Goal: Task Accomplishment & Management: Manage account settings

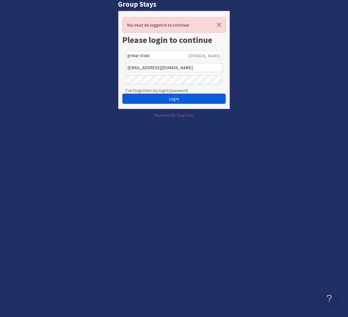
drag, startPoint x: 173, startPoint y: 97, endPoint x: 186, endPoint y: 97, distance: 12.9
click at [173, 97] on span "Login" at bounding box center [174, 98] width 10 height 5
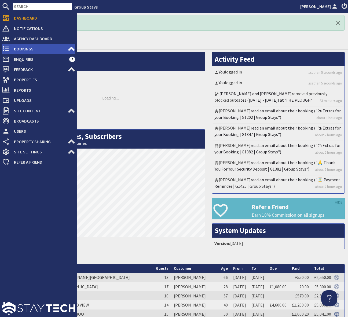
click at [35, 52] on span "Bookings" at bounding box center [39, 49] width 58 height 9
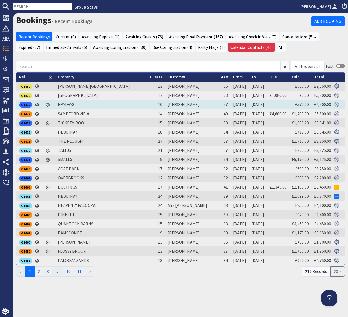
click at [25, 104] on div "G1478" at bounding box center [25, 104] width 13 height 5
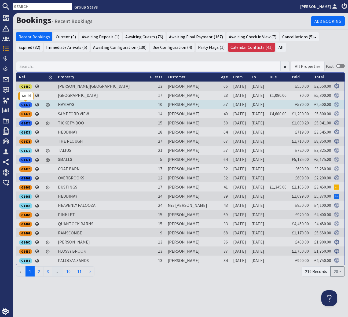
click at [25, 104] on div "G1478" at bounding box center [25, 104] width 13 height 5
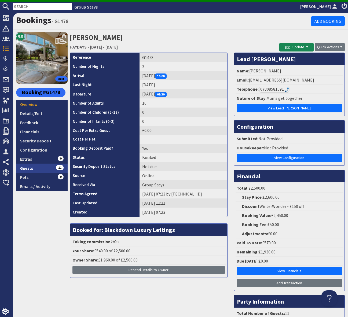
click at [47, 166] on link "Guests 11" at bounding box center [42, 168] width 52 height 9
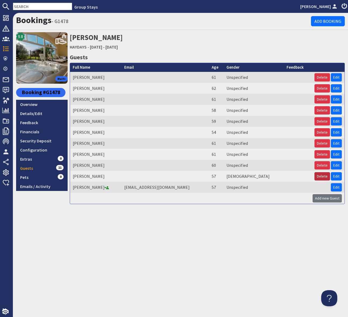
click at [319, 174] on button "Delete" at bounding box center [322, 176] width 16 height 8
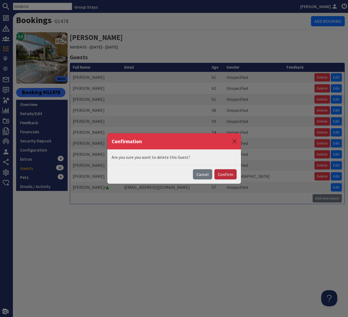
click at [228, 175] on button "Confirm" at bounding box center [225, 174] width 22 height 10
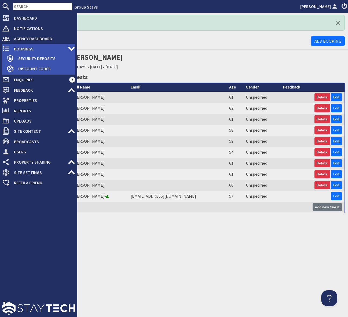
click at [57, 47] on span "Bookings" at bounding box center [39, 49] width 58 height 9
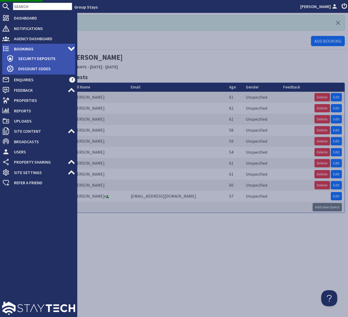
click at [56, 47] on span "Bookings" at bounding box center [39, 49] width 58 height 9
click at [38, 47] on span "Bookings" at bounding box center [39, 49] width 58 height 9
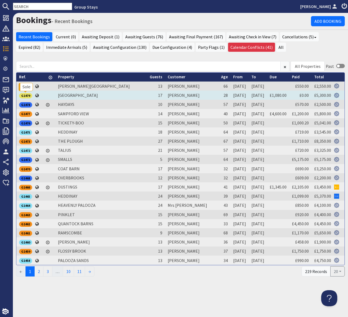
click at [25, 97] on div "G1479" at bounding box center [25, 95] width 13 height 5
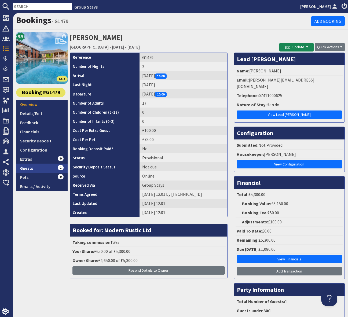
click at [49, 168] on link "Guests 1" at bounding box center [42, 168] width 52 height 9
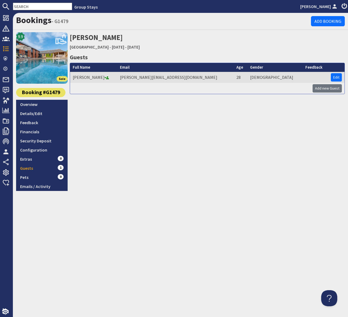
click at [142, 194] on div "Bookings - G1479 Add Booking 9.9 Sole Booking #G1479 Overview Details/Edit Feed…" at bounding box center [180, 165] width 335 height 304
click at [40, 104] on link "Overview" at bounding box center [42, 104] width 52 height 9
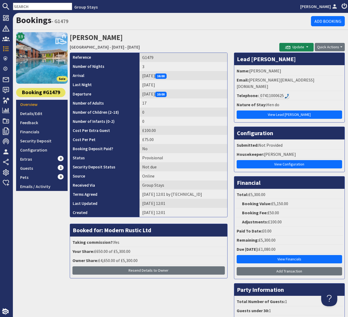
click at [304, 82] on li "Email: [PERSON_NAME][EMAIL_ADDRESS][DOMAIN_NAME]" at bounding box center [290, 84] width 108 height 16
drag, startPoint x: 308, startPoint y: 79, endPoint x: 249, endPoint y: 83, distance: 59.1
click at [249, 83] on li "Email: [PERSON_NAME][EMAIL_ADDRESS][DOMAIN_NAME]" at bounding box center [290, 84] width 108 height 16
copy li "[PERSON_NAME][EMAIL_ADDRESS][DOMAIN_NAME]"
click at [51, 168] on link "Guests 1" at bounding box center [42, 168] width 52 height 9
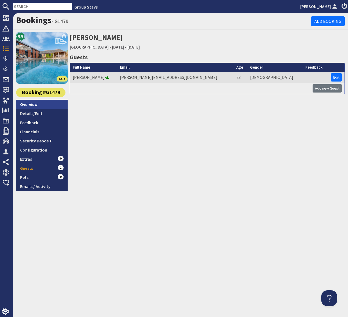
click at [43, 104] on link "Overview" at bounding box center [42, 104] width 52 height 9
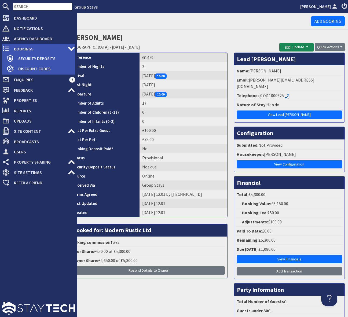
click at [27, 48] on span "Bookings" at bounding box center [39, 49] width 58 height 9
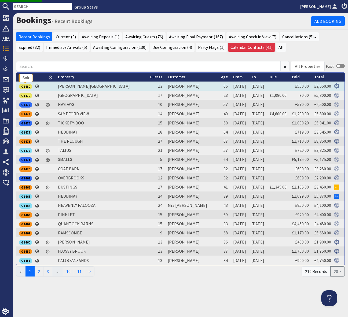
click at [28, 87] on div "G1480" at bounding box center [25, 86] width 13 height 5
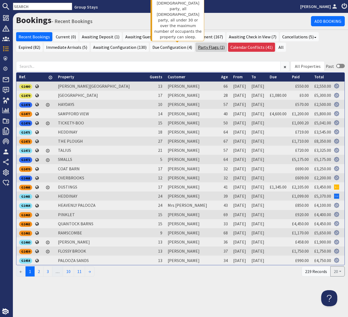
click at [196, 46] on link "Party Flags (1)" at bounding box center [211, 47] width 31 height 9
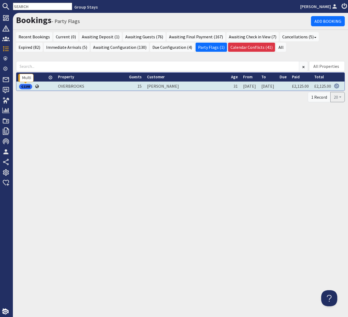
click at [27, 87] on div "G1193" at bounding box center [25, 86] width 13 height 5
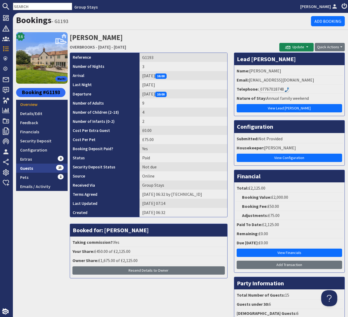
click at [50, 165] on link "Guests 15" at bounding box center [42, 168] width 52 height 9
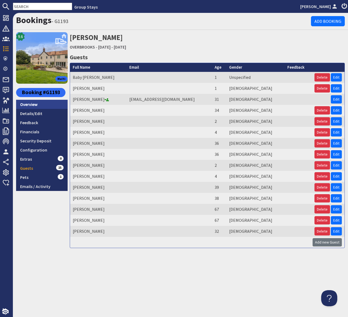
click at [26, 104] on link "Overview" at bounding box center [42, 104] width 52 height 9
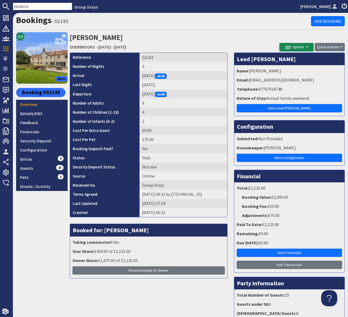
scroll to position [70, 0]
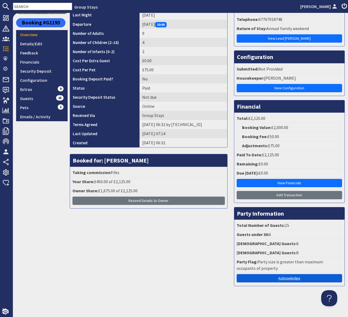
click at [282, 277] on link "Acknowledge" at bounding box center [289, 278] width 105 height 8
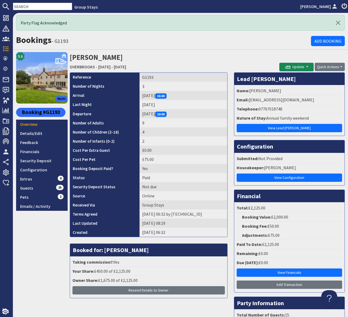
drag, startPoint x: 35, startPoint y: 263, endPoint x: 48, endPoint y: 260, distance: 13.1
click at [35, 263] on div "9.6 Multi Booking #G1193 Overview Details/Edit Feedback Financials Security Dep…" at bounding box center [42, 210] width 52 height 316
click at [24, 5] on input "text" at bounding box center [42, 7] width 59 height 8
click at [25, 5] on input "text" at bounding box center [42, 7] width 59 height 8
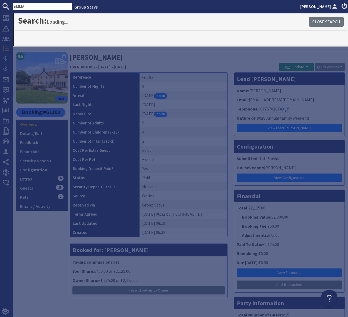
type input "eMMA"
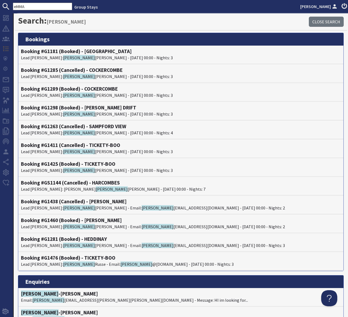
click at [24, 5] on input "eMMA" at bounding box center [42, 7] width 59 height 8
drag, startPoint x: 20, startPoint y: 7, endPoint x: 8, endPoint y: 5, distance: 12.2
click at [8, 5] on form "eMMA" at bounding box center [36, 7] width 72 height 8
drag, startPoint x: 44, startPoint y: 4, endPoint x: 11, endPoint y: 3, distance: 33.0
click at [11, 3] on form "eMMA" at bounding box center [36, 7] width 72 height 8
